Goal: Information Seeking & Learning: Learn about a topic

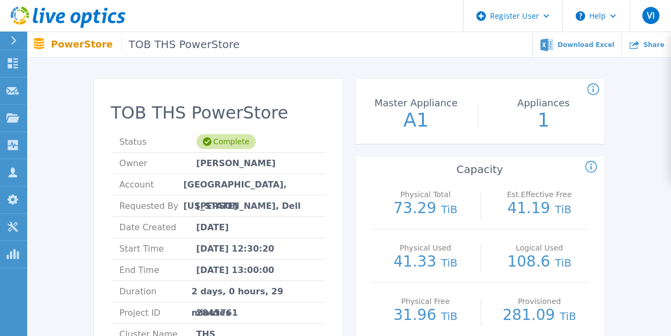
scroll to position [53, 0]
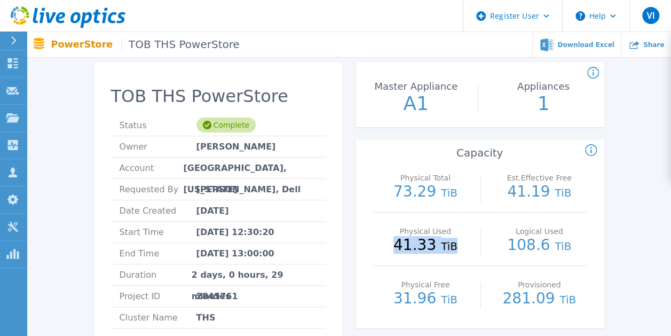
drag, startPoint x: 462, startPoint y: 238, endPoint x: 383, endPoint y: 241, distance: 79.7
click at [383, 241] on p "41.33 TiB" at bounding box center [426, 246] width 96 height 16
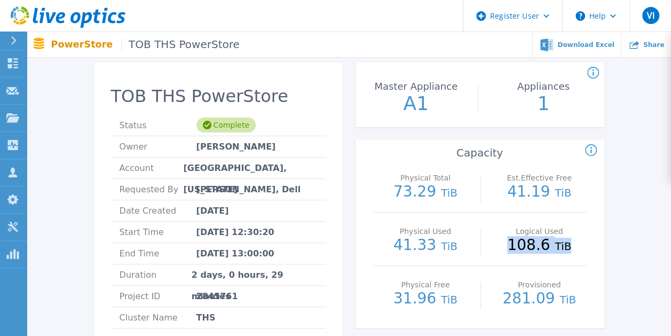
drag, startPoint x: 568, startPoint y: 253, endPoint x: 499, endPoint y: 249, distance: 69.0
click at [499, 249] on p "108.6 TiB" at bounding box center [540, 246] width 96 height 16
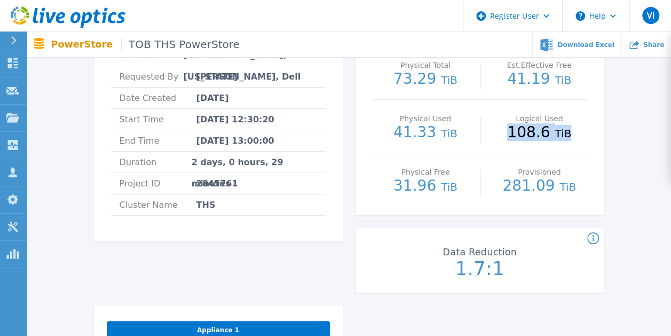
scroll to position [107, 0]
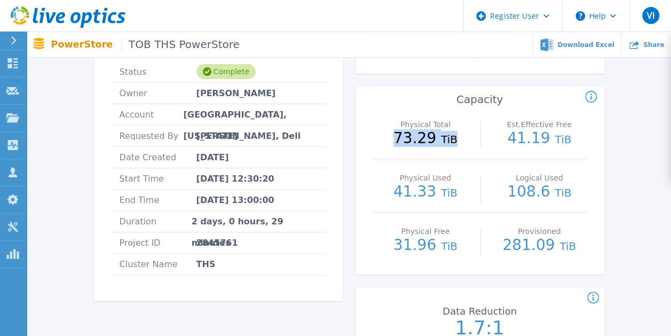
drag, startPoint x: 455, startPoint y: 141, endPoint x: 390, endPoint y: 143, distance: 64.7
click at [390, 143] on p "73.29 TiB" at bounding box center [426, 139] width 96 height 16
click at [559, 140] on span "TiB" at bounding box center [563, 139] width 17 height 13
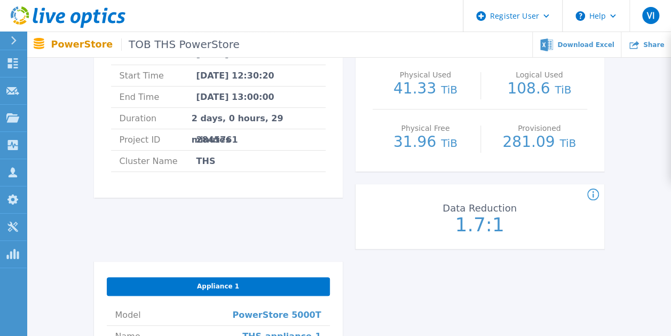
scroll to position [160, 0]
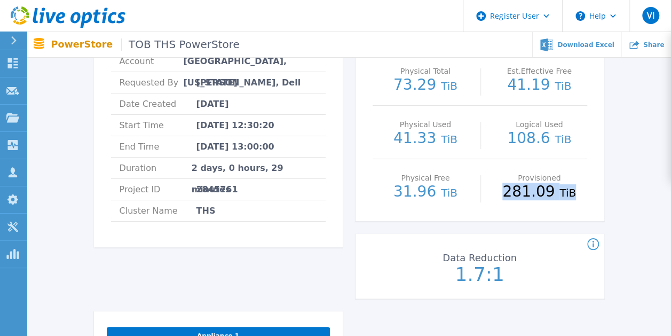
drag, startPoint x: 574, startPoint y: 200, endPoint x: 509, endPoint y: 201, distance: 64.1
click at [509, 201] on div "Provisioned 281.09 TiB" at bounding box center [540, 185] width 96 height 53
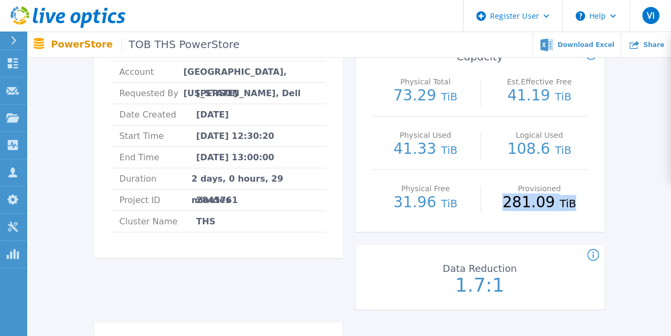
scroll to position [53, 0]
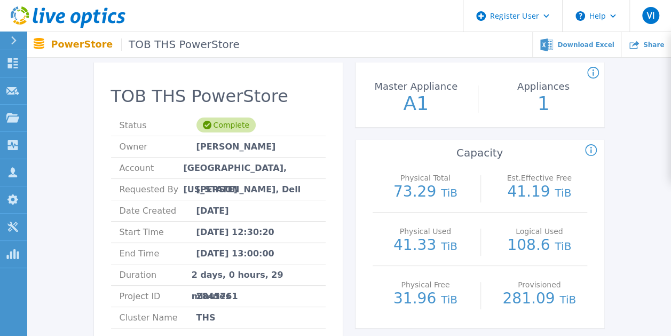
drag, startPoint x: 389, startPoint y: 188, endPoint x: 454, endPoint y: 176, distance: 65.7
click at [454, 176] on div "Physical Total 73.29 TiB" at bounding box center [426, 185] width 96 height 53
click at [447, 193] on span "TiB" at bounding box center [449, 192] width 17 height 13
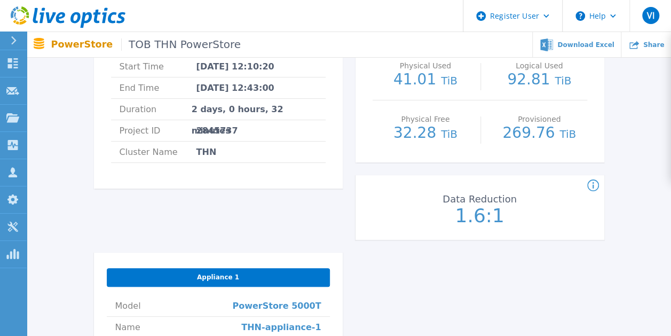
scroll to position [160, 0]
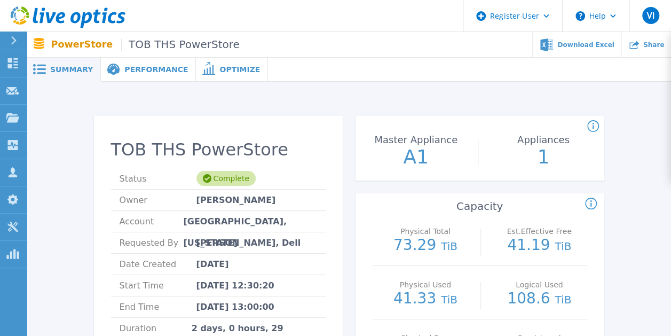
click at [145, 70] on span "Performance" at bounding box center [156, 69] width 64 height 7
